Goal: Information Seeking & Learning: Learn about a topic

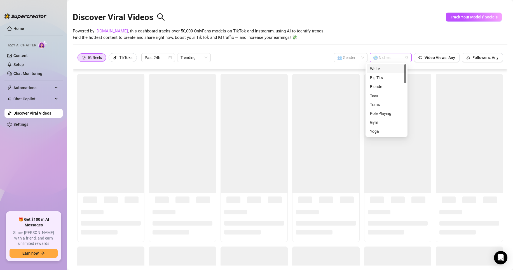
click at [376, 62] on div "🌎 Niches" at bounding box center [391, 57] width 42 height 9
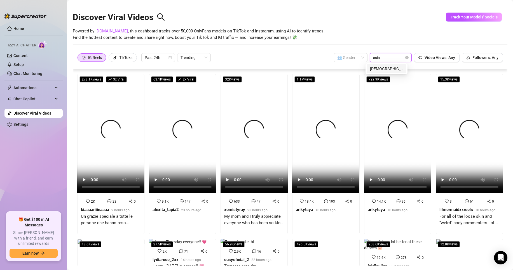
type input "[DEMOGRAPHIC_DATA]"
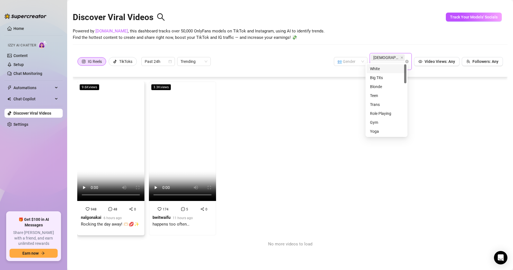
click at [88, 215] on strong "nalgonakai" at bounding box center [91, 217] width 20 height 5
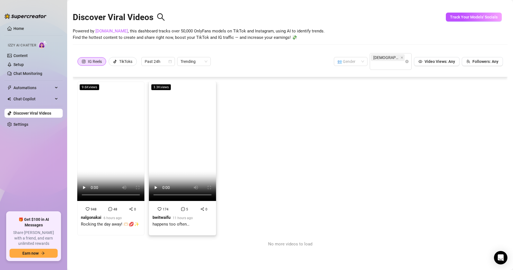
click at [160, 215] on div "bwitwaifu" at bounding box center [162, 218] width 18 height 7
click at [155, 221] on div "happens too often…" at bounding box center [173, 224] width 40 height 7
click at [120, 57] on div "TikToks" at bounding box center [125, 61] width 13 height 8
click at [110, 63] on input "TikToks" at bounding box center [110, 63] width 0 height 0
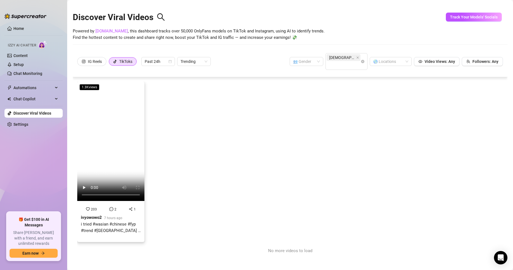
click at [92, 215] on strong "ivyowowo2" at bounding box center [91, 217] width 21 height 5
click at [339, 57] on span "[DEMOGRAPHIC_DATA]" at bounding box center [344, 57] width 34 height 7
click at [357, 57] on icon "close" at bounding box center [358, 58] width 2 height 2
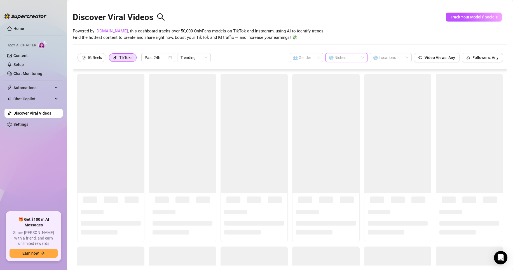
click at [338, 57] on div at bounding box center [344, 58] width 34 height 8
type input "latina"
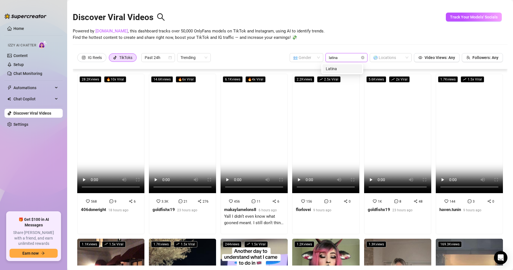
click at [333, 65] on div "Latina" at bounding box center [342, 68] width 40 height 9
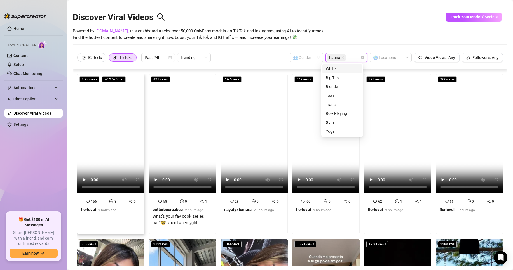
click at [89, 208] on strong "florlovei" at bounding box center [88, 209] width 15 height 5
click at [225, 208] on strong "nayalyxiomara" at bounding box center [237, 209] width 27 height 5
click at [306, 207] on strong "florlovei" at bounding box center [303, 209] width 15 height 5
drag, startPoint x: 371, startPoint y: 204, endPoint x: 375, endPoint y: 204, distance: 3.9
click at [371, 204] on div "62 1 1 florlovei 9 hours ago" at bounding box center [398, 207] width 60 height 19
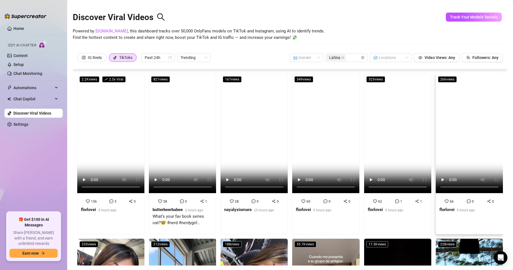
click at [445, 207] on strong "florlovei" at bounding box center [446, 209] width 15 height 5
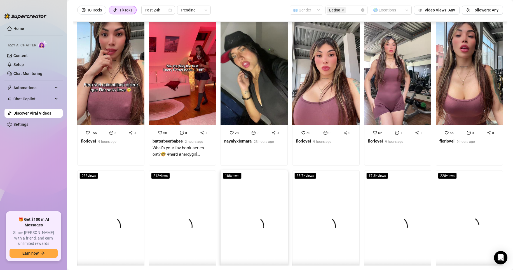
scroll to position [168, 0]
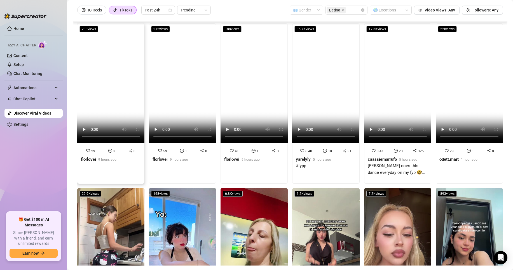
click at [84, 157] on strong "florlovei" at bounding box center [88, 159] width 15 height 5
click at [163, 157] on strong "florlovei" at bounding box center [160, 159] width 15 height 5
click at [299, 157] on strong "yarelyly" at bounding box center [303, 159] width 15 height 5
click at [368, 157] on strong "caassiemarrufo" at bounding box center [382, 159] width 29 height 5
click at [441, 157] on strong "odett.mart" at bounding box center [448, 159] width 19 height 5
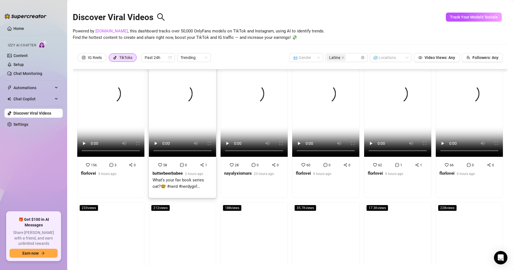
scroll to position [0, 0]
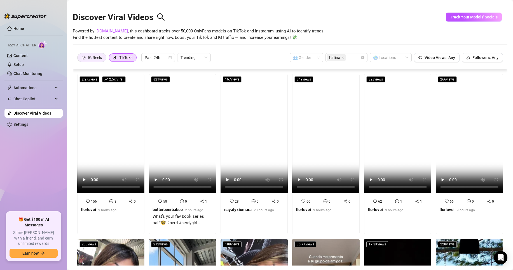
click at [94, 53] on div "IG Reels" at bounding box center [95, 57] width 14 height 8
click at [79, 59] on input "IG Reels" at bounding box center [79, 59] width 0 height 0
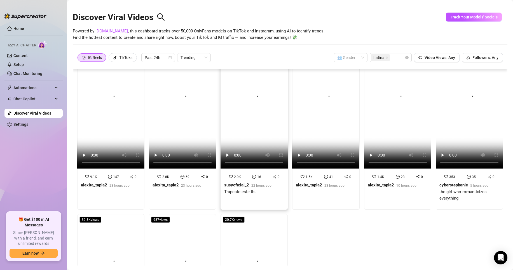
scroll to position [19, 0]
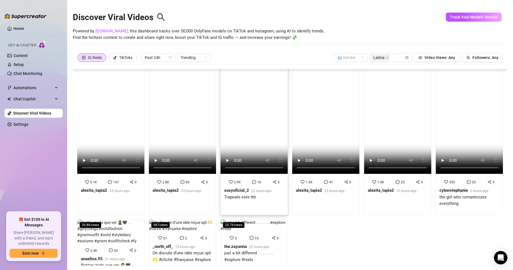
click at [234, 189] on strong "susyoficial_2" at bounding box center [236, 190] width 25 height 5
